Goal: Task Accomplishment & Management: Manage account settings

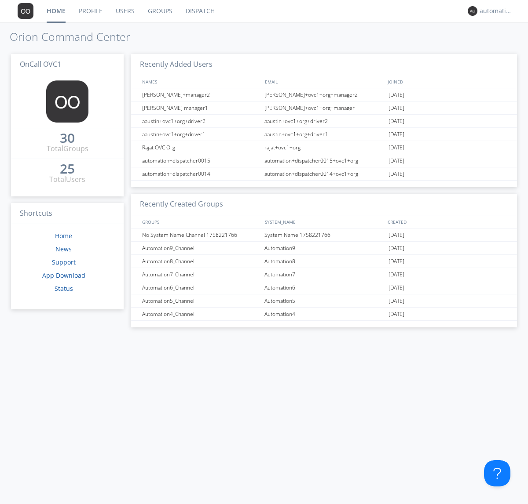
click at [159, 11] on link "Groups" at bounding box center [160, 11] width 38 height 22
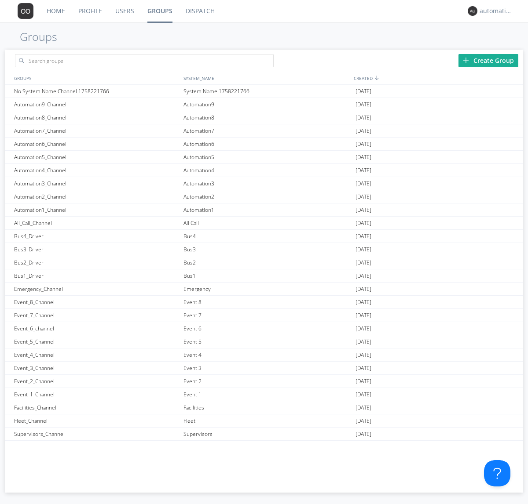
click at [488, 60] on div "Create Group" at bounding box center [488, 60] width 60 height 13
click at [159, 11] on link "Groups" at bounding box center [160, 11] width 38 height 22
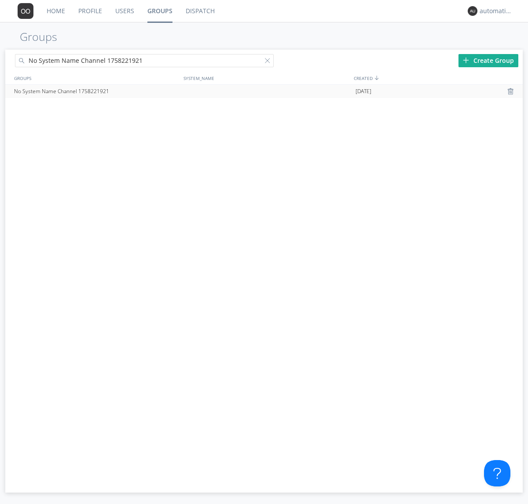
type input "No System Name Channel 1758221921"
click at [269, 62] on div at bounding box center [269, 62] width 9 height 9
type input "No System Name Channel 1758221921"
click at [96, 91] on div "No System Name Channel 1758221921" at bounding box center [96, 91] width 169 height 13
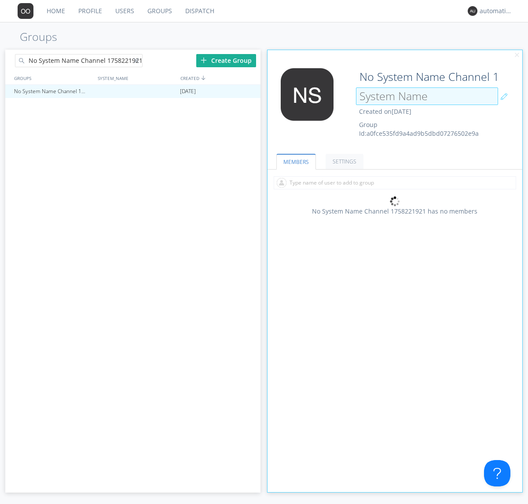
click at [394, 105] on div "No System Name Channel 1758221921 Created on [DATE] Group Id: a0fce535fd9a4ad9b…" at bounding box center [415, 103] width 127 height 70
click at [426, 96] on input at bounding box center [427, 96] width 142 height 18
type input "System Name 1758221921"
click at [295, 161] on link "MEMBERS" at bounding box center [296, 162] width 40 height 16
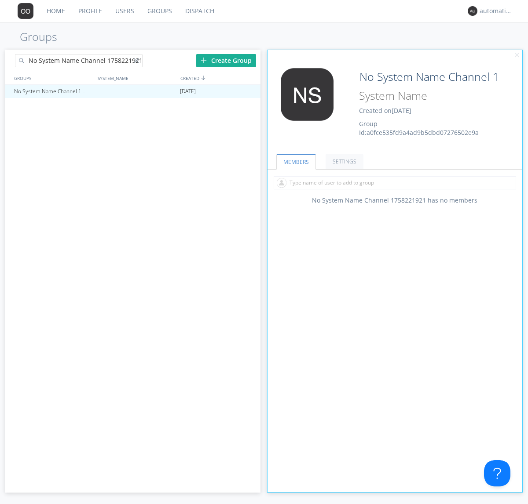
type input "System Name 1758221921"
click at [138, 62] on div at bounding box center [138, 62] width 9 height 9
type input "No System Name Channel 1758221921"
click at [53, 91] on div "No System Name Channel 1758221921" at bounding box center [53, 91] width 82 height 13
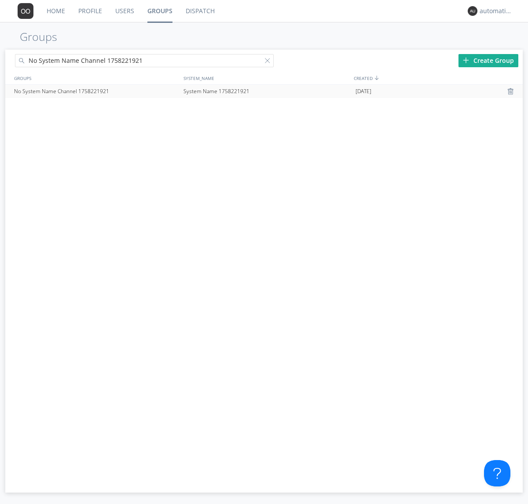
click at [511, 91] on div at bounding box center [511, 91] width 9 height 7
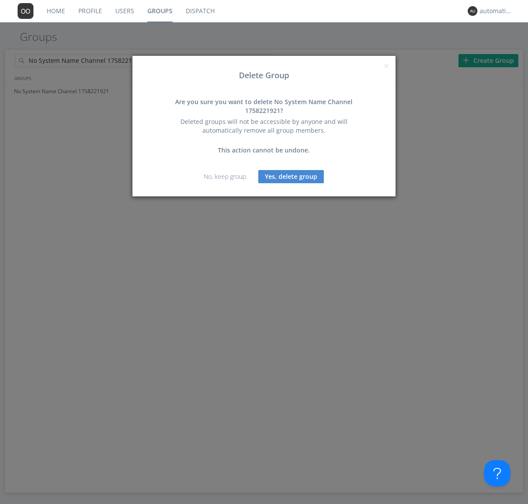
click at [291, 176] on button "Yes, delete group" at bounding box center [291, 176] width 66 height 13
